Goal: Information Seeking & Learning: Learn about a topic

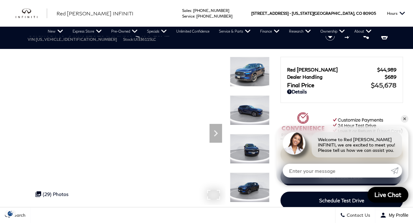
scroll to position [31, 0]
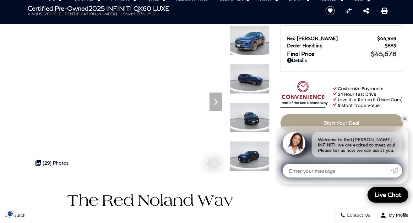
click at [58, 161] on div ".cls-1, .cls-3 { fill: #c50033; } .cls-1 { clip-rule: evenodd; } .cls-2 { clip-…" at bounding box center [51, 163] width 39 height 12
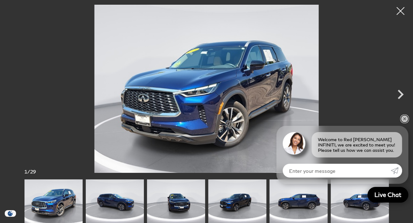
click at [403, 118] on link "✕" at bounding box center [404, 119] width 8 height 8
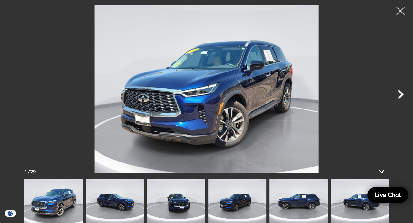
click at [400, 91] on icon "Next" at bounding box center [400, 94] width 19 height 19
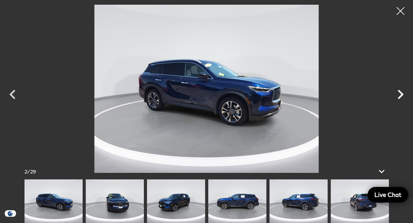
click at [399, 91] on icon "Next" at bounding box center [400, 94] width 6 height 9
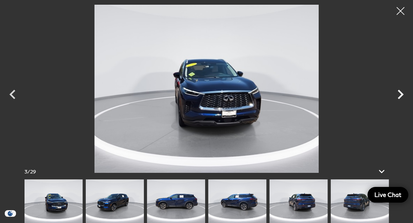
click at [399, 91] on icon "Next" at bounding box center [400, 94] width 6 height 9
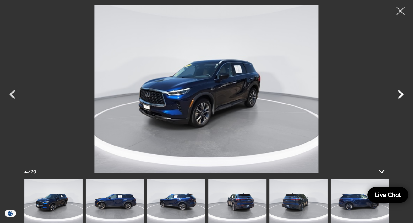
click at [399, 91] on icon "Next" at bounding box center [400, 94] width 6 height 9
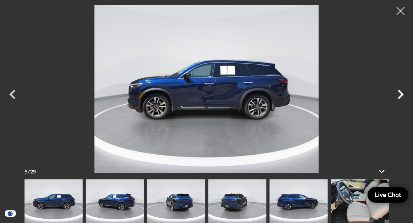
click at [399, 91] on icon "Next" at bounding box center [400, 94] width 6 height 9
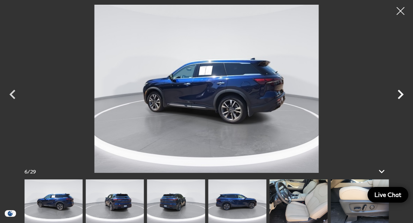
click at [399, 91] on icon "Next" at bounding box center [400, 94] width 6 height 9
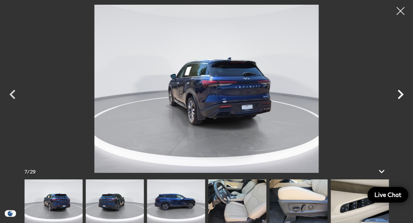
click at [399, 91] on icon "Next" at bounding box center [400, 94] width 6 height 9
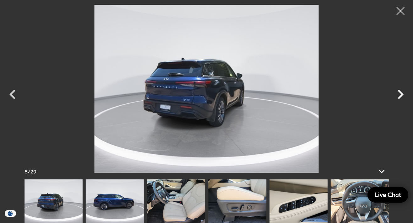
click at [399, 91] on icon "Next" at bounding box center [400, 94] width 6 height 9
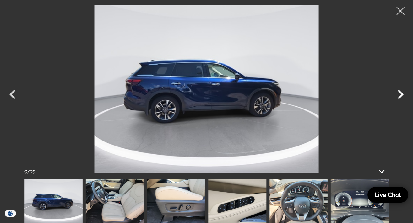
click at [399, 91] on icon "Next" at bounding box center [400, 94] width 6 height 9
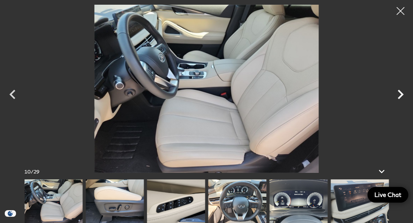
click at [399, 91] on icon "Next" at bounding box center [400, 94] width 6 height 9
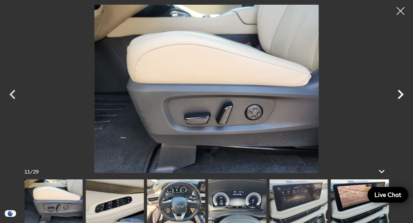
click at [399, 91] on icon "Next" at bounding box center [400, 94] width 6 height 9
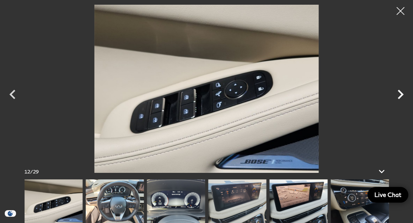
click at [399, 91] on icon "Next" at bounding box center [400, 94] width 6 height 9
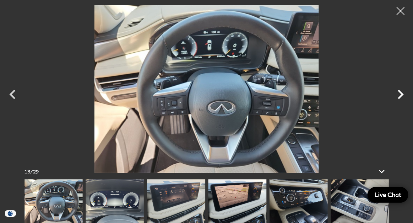
click at [399, 91] on icon "Next" at bounding box center [400, 94] width 6 height 9
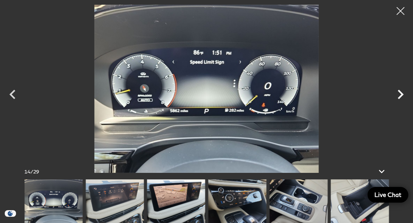
click at [399, 91] on icon "Next" at bounding box center [400, 94] width 6 height 9
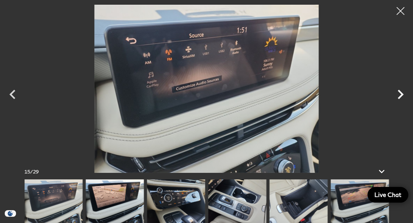
click at [399, 91] on icon "Next" at bounding box center [400, 94] width 6 height 9
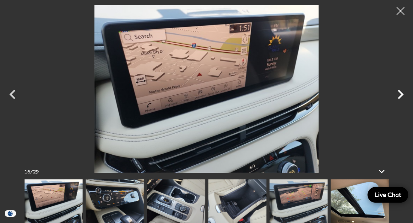
click at [399, 91] on icon "Next" at bounding box center [400, 94] width 6 height 9
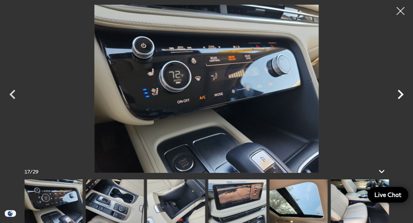
click at [399, 91] on icon "Next" at bounding box center [400, 94] width 6 height 9
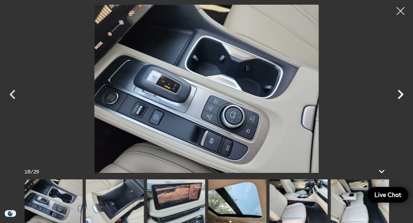
click at [399, 94] on icon "Next" at bounding box center [400, 94] width 19 height 19
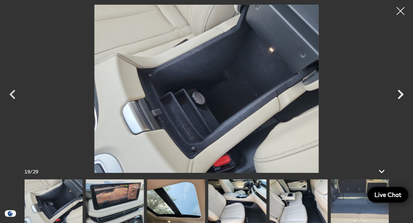
click at [400, 94] on icon "Next" at bounding box center [400, 94] width 19 height 19
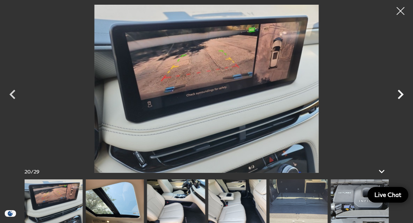
click at [400, 94] on icon "Next" at bounding box center [400, 94] width 19 height 19
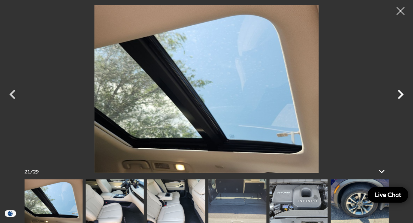
click at [400, 94] on icon "Next" at bounding box center [400, 94] width 19 height 19
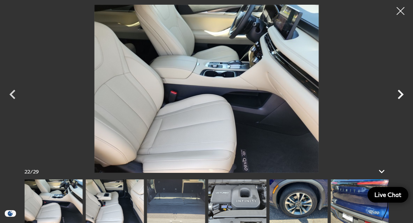
click at [400, 94] on icon "Next" at bounding box center [400, 94] width 19 height 19
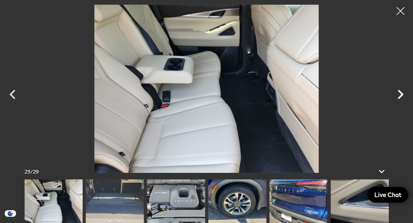
click at [400, 94] on icon "Next" at bounding box center [400, 94] width 19 height 19
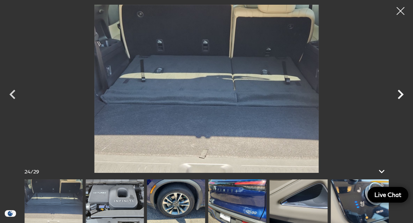
click at [400, 94] on icon "Next" at bounding box center [400, 94] width 19 height 19
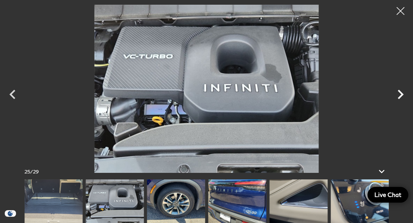
click at [400, 94] on icon "Next" at bounding box center [400, 94] width 19 height 19
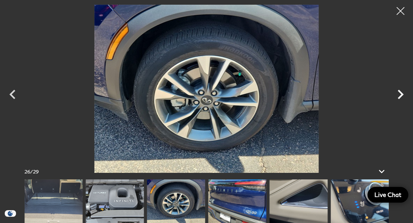
click at [400, 94] on icon "Next" at bounding box center [400, 94] width 19 height 19
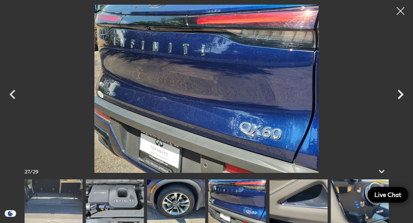
click at [400, 94] on icon "Next" at bounding box center [400, 94] width 19 height 19
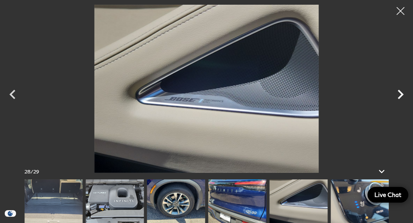
click at [400, 94] on icon "Next" at bounding box center [400, 94] width 19 height 19
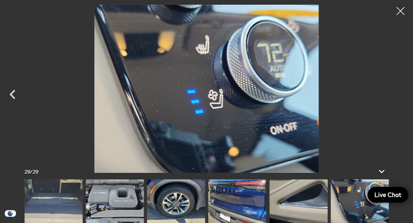
click at [400, 93] on div at bounding box center [206, 89] width 413 height 168
click at [14, 95] on icon "Previous" at bounding box center [12, 94] width 19 height 19
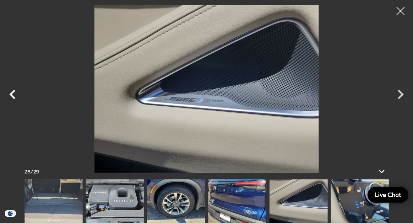
click at [14, 95] on icon "Previous" at bounding box center [12, 94] width 19 height 19
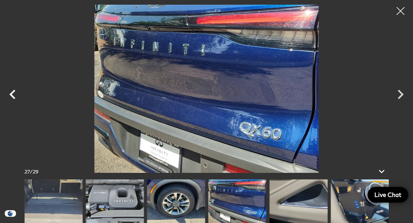
click at [14, 95] on icon "Previous" at bounding box center [12, 94] width 19 height 19
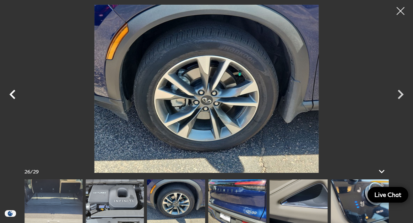
click at [14, 95] on icon "Previous" at bounding box center [12, 94] width 19 height 19
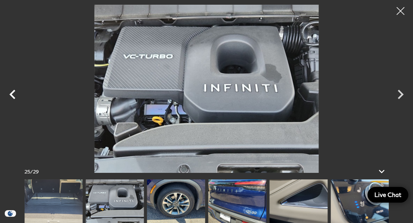
click at [14, 95] on icon "Previous" at bounding box center [12, 94] width 19 height 19
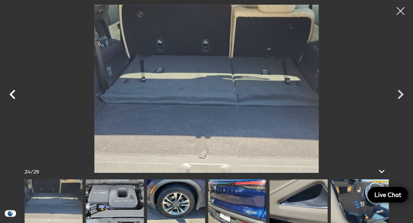
click at [14, 95] on icon "Previous" at bounding box center [12, 94] width 19 height 19
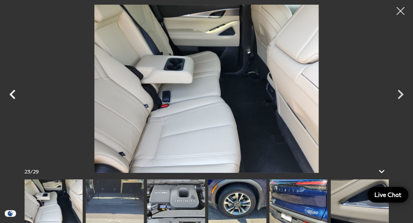
click at [14, 95] on icon "Previous" at bounding box center [12, 94] width 19 height 19
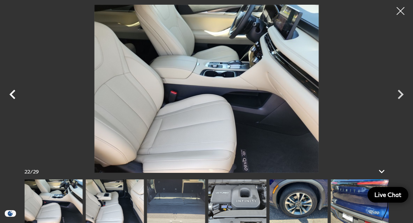
click at [14, 95] on icon "Previous" at bounding box center [12, 94] width 19 height 19
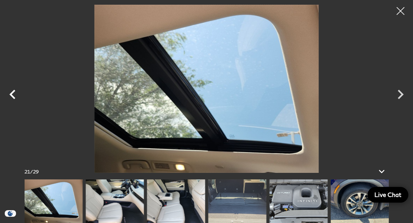
click at [14, 95] on icon "Previous" at bounding box center [12, 94] width 19 height 19
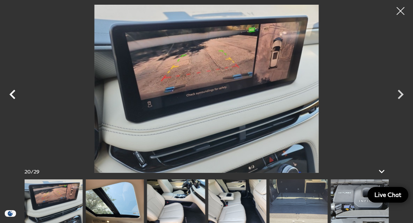
click at [14, 95] on icon "Previous" at bounding box center [12, 94] width 19 height 19
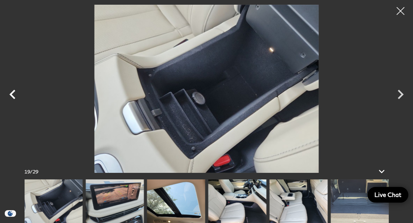
click at [14, 95] on icon "Previous" at bounding box center [12, 94] width 19 height 19
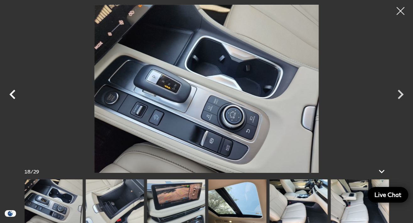
click at [14, 95] on icon "Previous" at bounding box center [12, 94] width 19 height 19
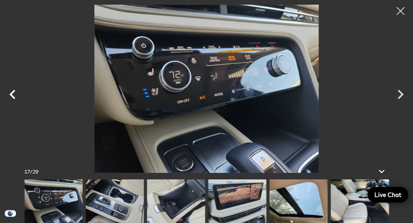
click at [14, 95] on icon "Previous" at bounding box center [12, 94] width 19 height 19
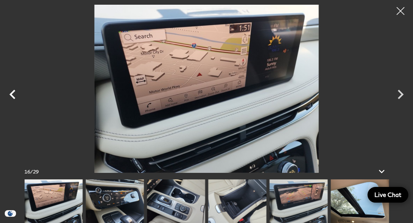
click at [14, 95] on icon "Previous" at bounding box center [12, 94] width 19 height 19
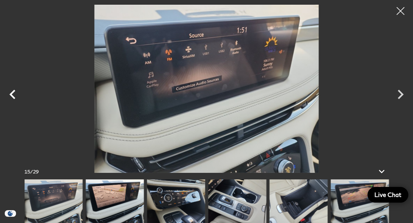
click at [14, 95] on icon "Previous" at bounding box center [12, 94] width 19 height 19
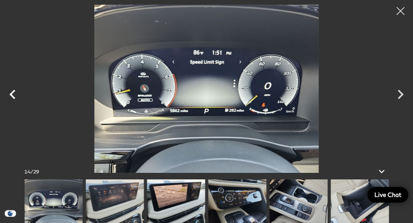
click at [14, 95] on icon "Previous" at bounding box center [12, 94] width 19 height 19
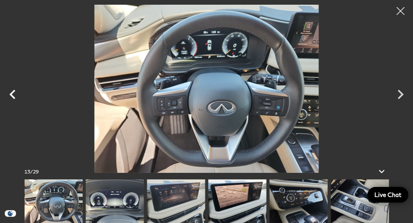
click at [14, 95] on icon "Previous" at bounding box center [12, 94] width 19 height 19
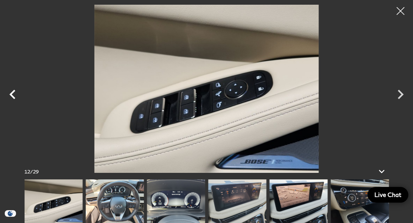
click at [14, 95] on icon "Previous" at bounding box center [12, 94] width 19 height 19
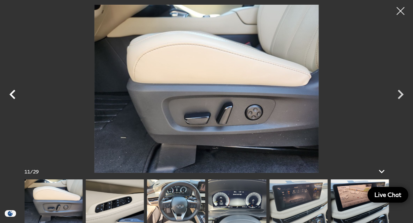
click at [14, 95] on icon "Previous" at bounding box center [12, 94] width 19 height 19
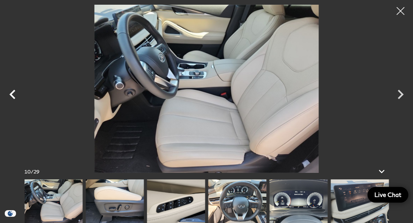
click at [14, 95] on icon "Previous" at bounding box center [12, 94] width 19 height 19
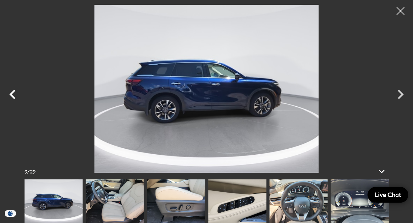
click at [14, 95] on icon "Previous" at bounding box center [12, 94] width 19 height 19
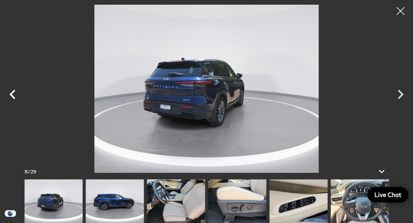
click at [14, 95] on icon "Previous" at bounding box center [12, 94] width 19 height 19
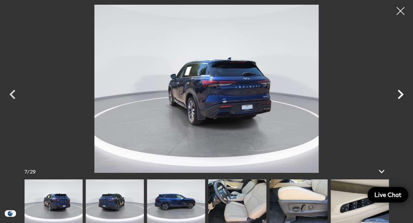
click at [398, 94] on icon "Next" at bounding box center [400, 94] width 19 height 19
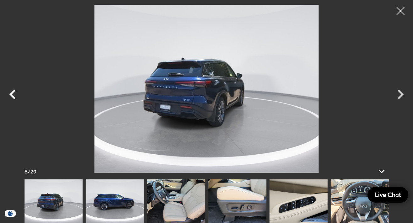
click at [13, 96] on icon "Previous" at bounding box center [12, 94] width 6 height 9
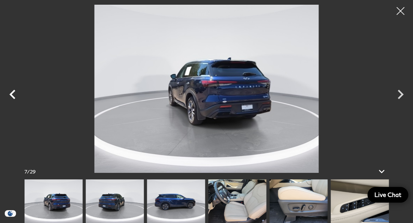
click at [13, 96] on icon "Previous" at bounding box center [12, 94] width 6 height 9
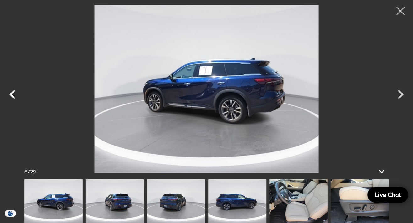
click at [13, 96] on icon "Previous" at bounding box center [12, 94] width 6 height 9
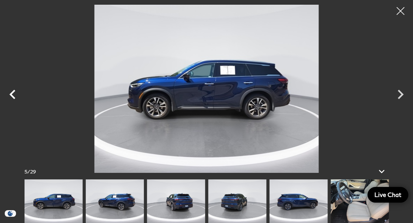
click at [13, 96] on icon "Previous" at bounding box center [12, 94] width 6 height 9
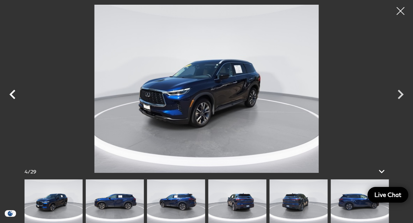
click at [13, 96] on icon "Previous" at bounding box center [12, 94] width 6 height 9
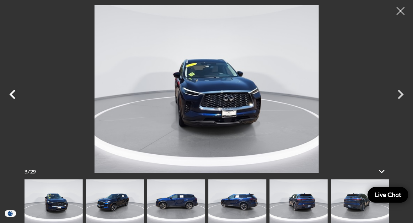
click at [13, 96] on icon "Previous" at bounding box center [12, 94] width 6 height 9
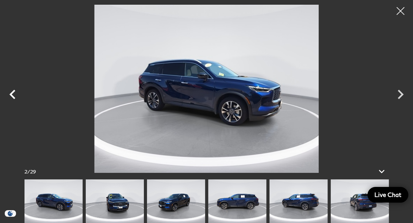
click at [13, 96] on icon "Previous" at bounding box center [12, 94] width 6 height 9
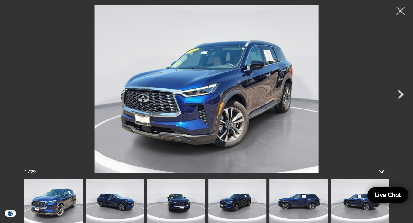
click at [13, 96] on div at bounding box center [206, 89] width 413 height 168
click at [380, 171] on icon at bounding box center [381, 171] width 15 height 15
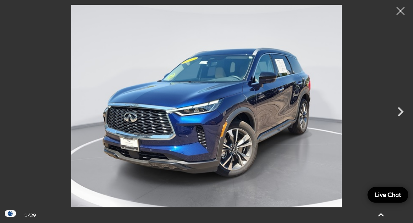
scroll to position [94, 0]
click at [399, 110] on icon "Next" at bounding box center [400, 111] width 19 height 19
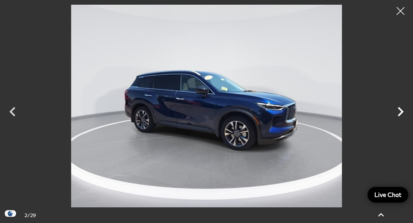
click at [397, 112] on icon "Next" at bounding box center [400, 111] width 19 height 19
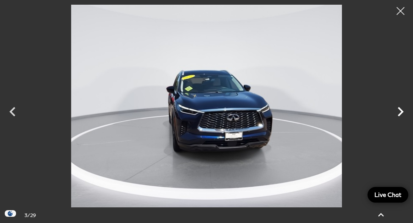
click at [400, 111] on icon "Next" at bounding box center [400, 111] width 19 height 19
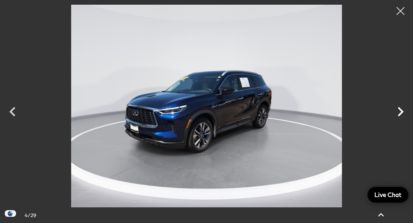
click at [399, 111] on icon "Next" at bounding box center [400, 111] width 19 height 19
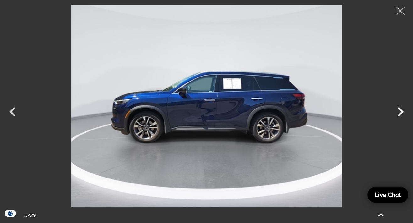
click at [398, 111] on icon "Next" at bounding box center [400, 111] width 19 height 19
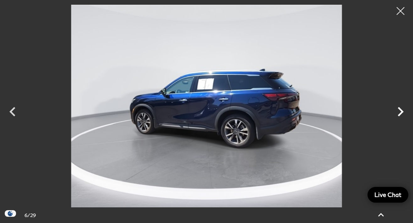
click at [395, 111] on icon "Next" at bounding box center [400, 111] width 19 height 19
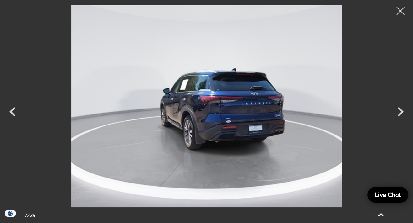
click at [254, 145] on img at bounding box center [206, 106] width 350 height 203
click at [379, 213] on icon at bounding box center [380, 215] width 15 height 15
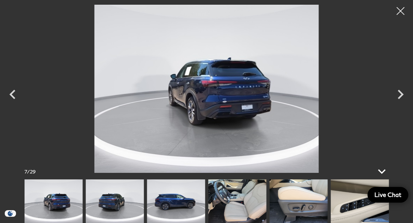
click at [379, 168] on icon at bounding box center [381, 171] width 15 height 15
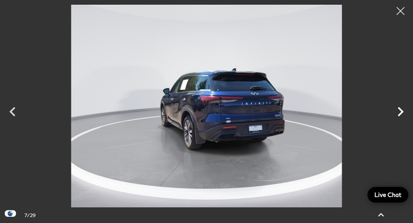
click at [401, 109] on icon "Next" at bounding box center [400, 111] width 19 height 19
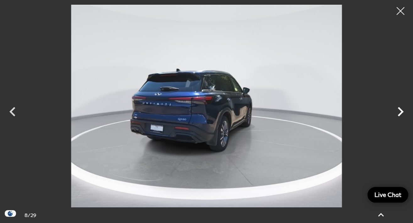
click at [398, 112] on icon "Next" at bounding box center [400, 111] width 19 height 19
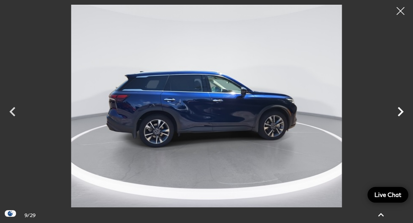
click at [398, 112] on icon "Next" at bounding box center [400, 111] width 19 height 19
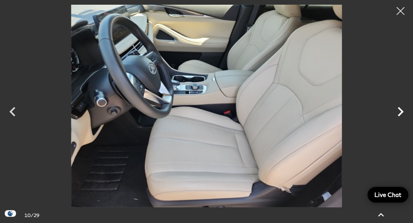
click at [398, 111] on icon "Next" at bounding box center [400, 111] width 19 height 19
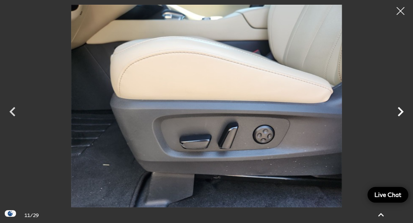
click at [392, 112] on icon "Next" at bounding box center [400, 111] width 19 height 19
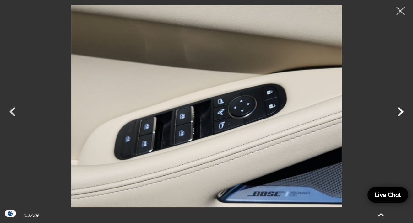
click at [392, 112] on icon "Next" at bounding box center [400, 111] width 19 height 19
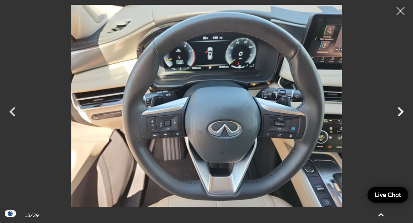
click at [395, 111] on icon "Next" at bounding box center [400, 111] width 19 height 19
